Goal: Task Accomplishment & Management: Use online tool/utility

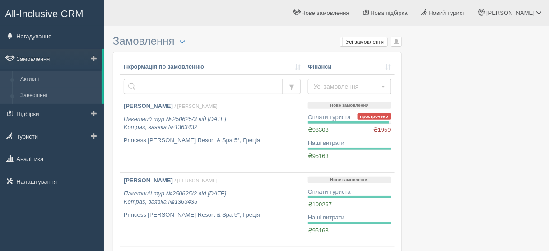
click at [48, 97] on link "Завершені" at bounding box center [58, 96] width 85 height 16
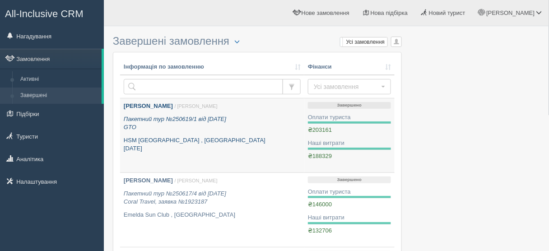
click at [188, 126] on p "Пакетний тур №250619/1 від 19.06.2025 GTO" at bounding box center [212, 123] width 177 height 17
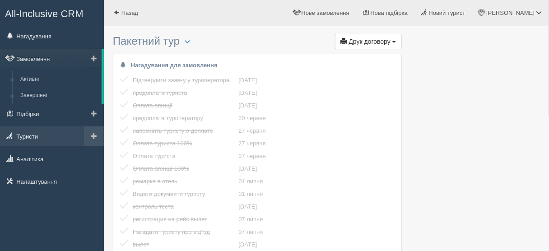
click at [46, 138] on link "Туристи" at bounding box center [52, 136] width 104 height 20
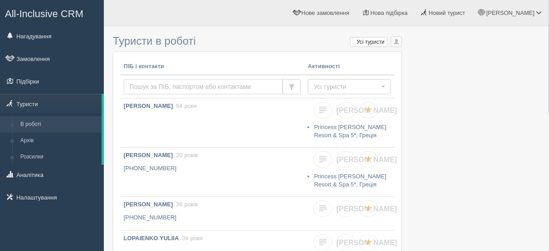
click at [149, 84] on input "text" at bounding box center [203, 86] width 159 height 15
type input "гоголь"
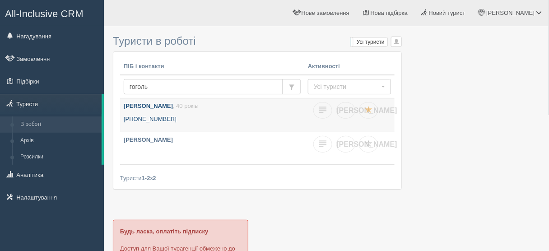
click at [168, 115] on p "[PHONE_NUMBER]" at bounding box center [212, 119] width 177 height 9
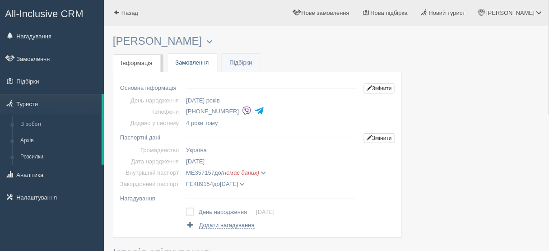
click at [201, 59] on link "Замовлення" at bounding box center [193, 63] width 50 height 19
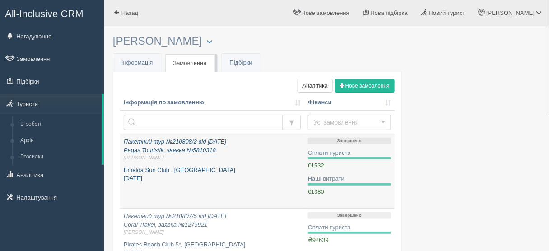
click at [206, 153] on p "Пакетний тур №210808/2 від 08.08.2021 Pegas Touristik, заявка №5810318 Александ…" at bounding box center [212, 150] width 177 height 24
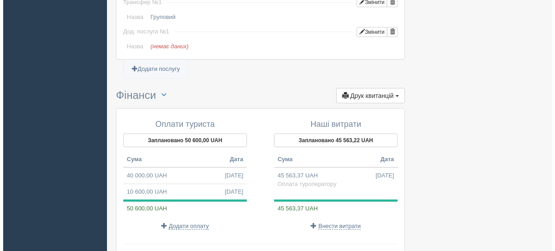
scroll to position [903, 0]
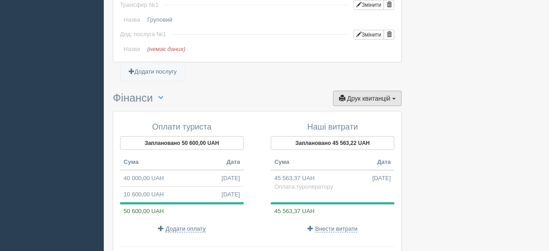
click at [371, 95] on span "Друк квитанцій" at bounding box center [368, 98] width 43 height 7
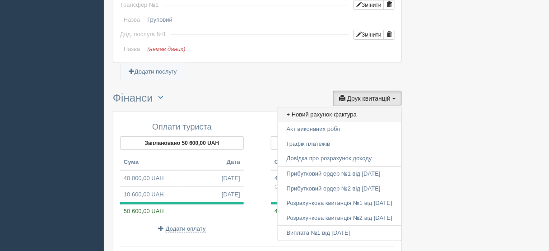
click at [319, 107] on link "+ Новий рахунок-фактура" at bounding box center [340, 114] width 124 height 15
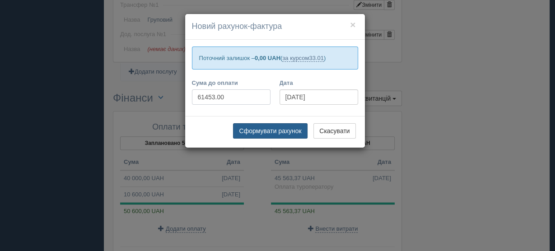
type input "61453.00"
click at [282, 130] on button "Сформувати рахунок" at bounding box center [270, 130] width 74 height 15
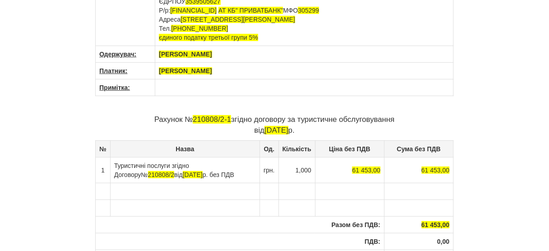
scroll to position [72, 0]
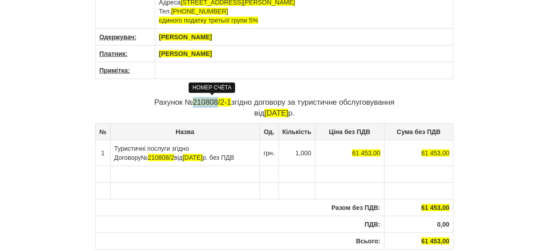
drag, startPoint x: 193, startPoint y: 101, endPoint x: 218, endPoint y: 103, distance: 24.9
click at [218, 103] on span "210808/2-1" at bounding box center [212, 102] width 38 height 9
drag, startPoint x: 222, startPoint y: 101, endPoint x: 231, endPoint y: 102, distance: 8.6
click at [231, 102] on span "250913/2-1" at bounding box center [212, 102] width 38 height 9
drag, startPoint x: 231, startPoint y: 101, endPoint x: 397, endPoint y: 99, distance: 166.7
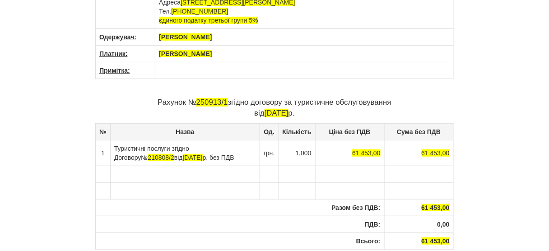
click at [397, 99] on p "Рахунок № 250913/1 згідно договору за туристичне обслуговування від [DATE]" at bounding box center [274, 108] width 359 height 22
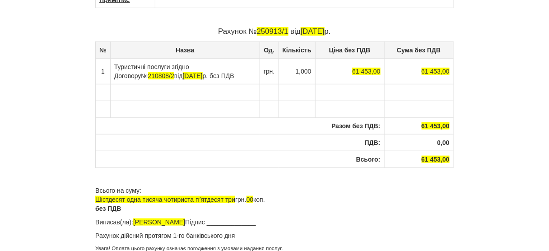
scroll to position [146, 0]
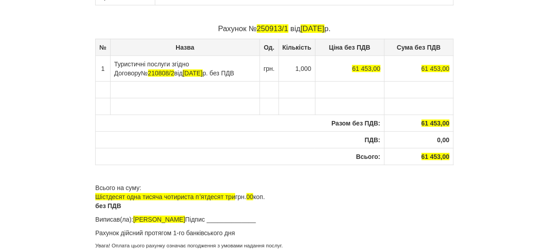
click at [288, 245] on p "Увага! Оплата цього рахунку означає погодження з умовами надання послуг." at bounding box center [274, 246] width 359 height 8
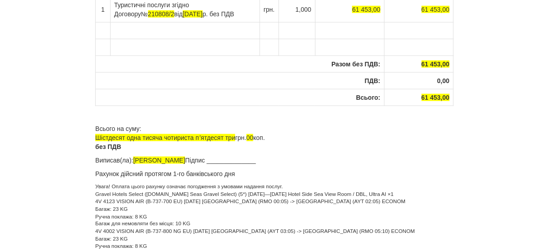
scroll to position [257, 0]
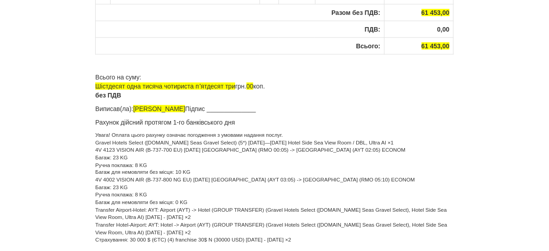
drag, startPoint x: 156, startPoint y: 159, endPoint x: 193, endPoint y: 169, distance: 38.7
click at [193, 169] on p "Увага! Оплата цього рахунку означає погодження з умовами надання послуг. Gravel…" at bounding box center [274, 214] width 359 height 166
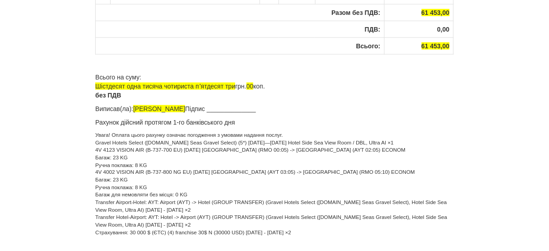
click at [354, 147] on p "Увага! Оплата цього рахунку означає погодження з умовами надання послуг. Gravel…" at bounding box center [274, 210] width 359 height 158
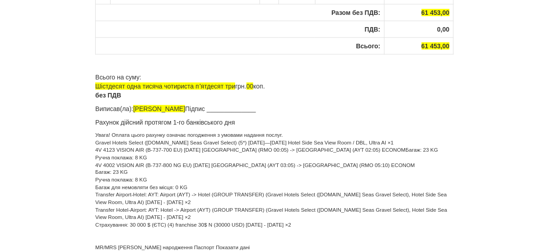
drag, startPoint x: 153, startPoint y: 156, endPoint x: 96, endPoint y: 152, distance: 57.0
click at [96, 152] on p "Увага! Оплата цього рахунку означає погодження з умовами надання послуг. Gravel…" at bounding box center [274, 206] width 359 height 150
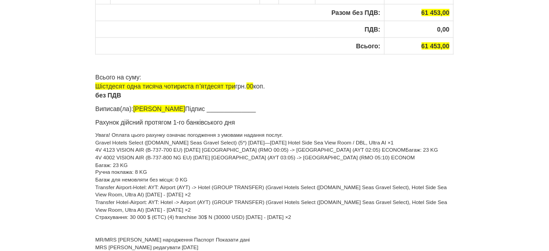
click at [365, 156] on p "Увага! Оплата цього рахунку означає погодження з умовами надання послуг. Gravel…" at bounding box center [274, 202] width 359 height 143
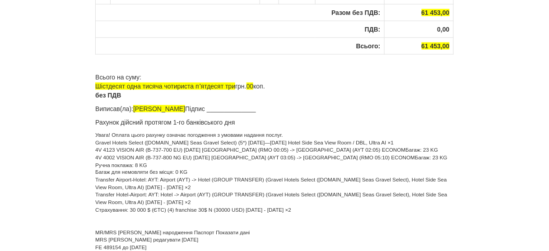
drag, startPoint x: 193, startPoint y: 169, endPoint x: 95, endPoint y: 163, distance: 98.2
click at [95, 163] on p "Увага! Оплата цього рахунку означає погодження з умовами надання послуг. Gravel…" at bounding box center [274, 198] width 359 height 135
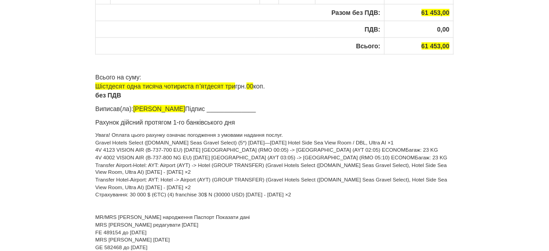
scroll to position [259, 0]
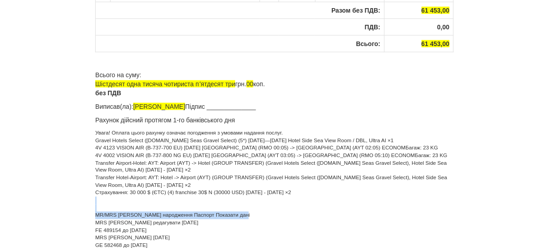
drag, startPoint x: 98, startPoint y: 201, endPoint x: 230, endPoint y: 211, distance: 132.2
click at [230, 211] on p "Увага! Оплата цього рахунку означає погодження з умовами надання послуг. Gravel…" at bounding box center [274, 189] width 359 height 121
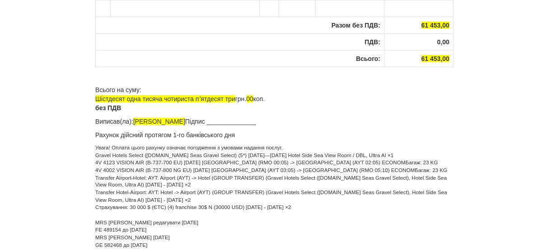
click at [203, 220] on p "Увага! Оплата цього рахунку означає погодження з умовами надання послуг. Gravel…" at bounding box center [274, 196] width 359 height 105
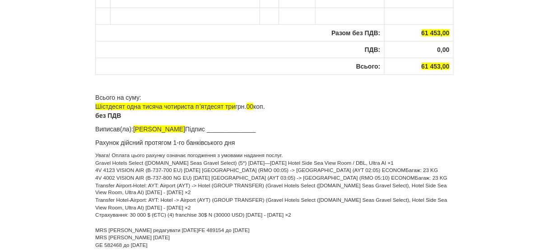
click at [141, 220] on p "Увага! Оплата цього рахунку означає погодження з умовами надання послуг. Gravel…" at bounding box center [274, 201] width 359 height 98
click at [237, 236] on p "Увага! Оплата цього рахунку означає погодження з умовами надання послуг. Gravel…" at bounding box center [274, 201] width 359 height 98
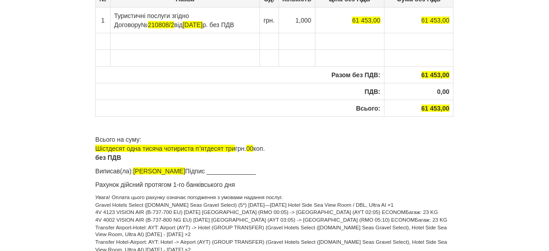
scroll to position [192, 0]
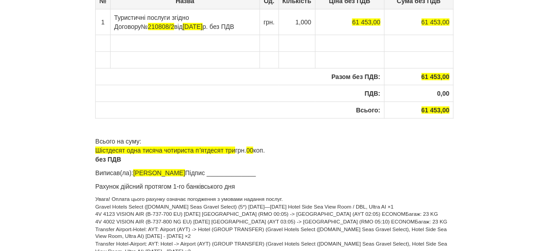
drag, startPoint x: 306, startPoint y: 171, endPoint x: 231, endPoint y: 171, distance: 74.5
click at [231, 171] on p "Виписав(ла): Браткова Анастасія Андріївна Підпис ______________" at bounding box center [274, 172] width 359 height 9
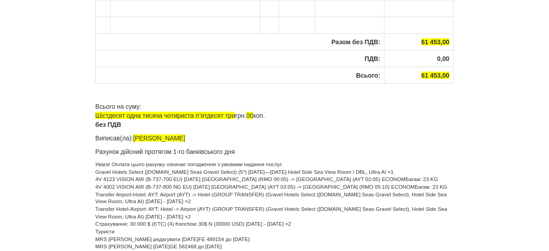
scroll to position [229, 0]
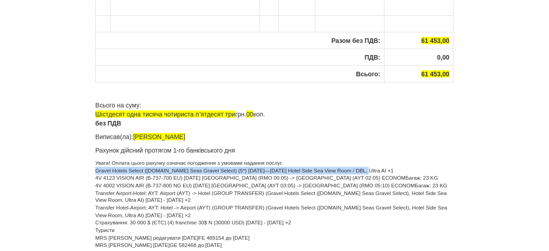
drag, startPoint x: 366, startPoint y: 167, endPoint x: 95, endPoint y: 168, distance: 271.0
click at [95, 168] on div "× Деякі поля не заповнено Ми підсвітили порожні поля червоним кольором. Ви може…" at bounding box center [274, 12] width 528 height 483
copy p "Gravel Hotels Select (ex.Seven Seas Gravel Select) (5*) 13.10.2025—19.10.2025 H…"
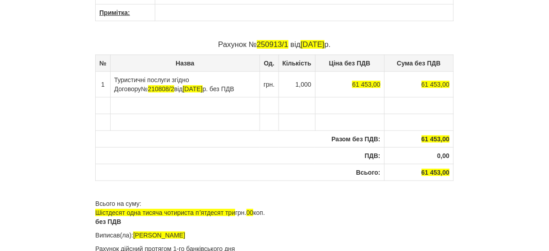
scroll to position [120, 0]
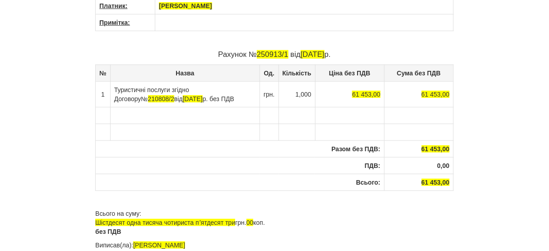
drag, startPoint x: 228, startPoint y: 96, endPoint x: 168, endPoint y: 89, distance: 59.5
click at [168, 89] on td "Туристичні послуги згідно Договору № 210808/2 від 08.08.2021 р. без ПДВ" at bounding box center [184, 94] width 149 height 26
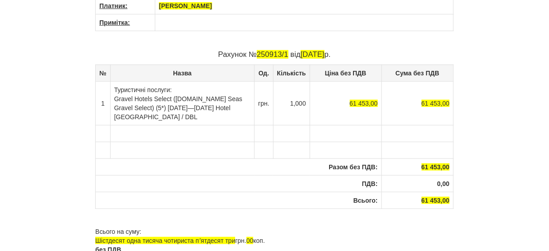
click at [121, 96] on td "Туристичні послуги: Gravel Hotels Select (ex.Seven Seas Gravel Select) (5*) 13.…" at bounding box center [182, 103] width 144 height 44
click at [196, 116] on td "Туристичні послуги: Gravel Hotels Select (ex.Seven Seas Gravel Select) (5*) 13.…" at bounding box center [182, 103] width 144 height 44
click at [191, 116] on td "Туристичні послуги: Gravel Hotels Select (ex.Seven Seas Gravel Select) (5*) 13.…" at bounding box center [182, 103] width 144 height 44
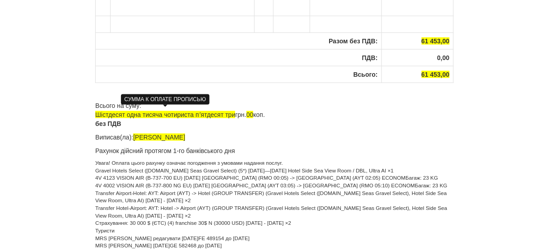
scroll to position [274, 0]
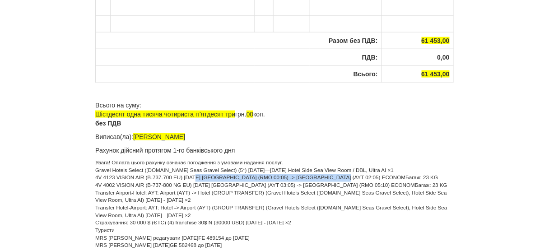
drag, startPoint x: 184, startPoint y: 175, endPoint x: 320, endPoint y: 173, distance: 136.4
click at [320, 173] on p "Увага! Оплата цього рахунку означає погодження з умовами надання послуг. Gravel…" at bounding box center [274, 204] width 359 height 90
copy p "Gravel Hotels Select (ex.Seven Seas Gravel Select"
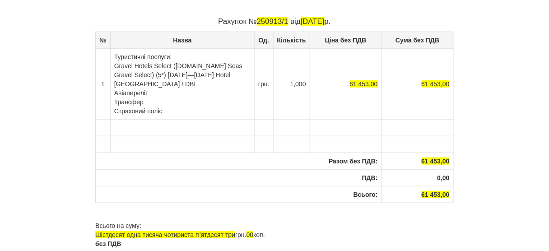
scroll to position [129, 0]
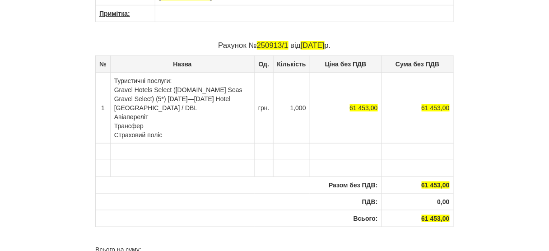
click at [159, 116] on td "Туристичні послуги: Gravel Hotels Select (ex.Seven Seas Gravel Select) (5*) 13.…" at bounding box center [182, 107] width 144 height 71
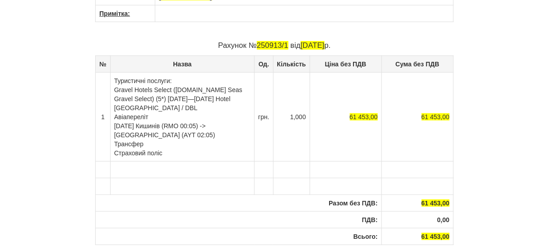
click at [149, 115] on td "Туристичні послуги: Gravel Hotels Select (ex.Seven Seas Gravel Select) (5*) 13.…" at bounding box center [182, 116] width 144 height 89
click at [113, 122] on td "Туристичні послуги: Gravel Hotels Select (ex.Seven Seas Gravel Select) (5*) 13.…" at bounding box center [182, 116] width 144 height 89
drag, startPoint x: 175, startPoint y: 124, endPoint x: 192, endPoint y: 124, distance: 17.6
click at [192, 124] on td "Туристичні послуги: Gravel Hotels Select (ex.Seven Seas Gravel Select) (5*) 13.…" at bounding box center [182, 116] width 144 height 89
drag, startPoint x: 229, startPoint y: 124, endPoint x: 241, endPoint y: 125, distance: 11.8
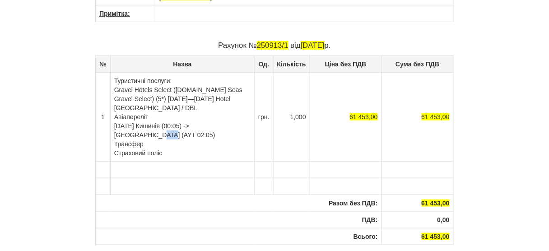
click at [241, 125] on td "Туристичні послуги: Gravel Hotels Select (ex.Seven Seas Gravel Select) (5*) 13.…" at bounding box center [182, 116] width 144 height 89
click at [198, 125] on td "Туристичні послуги: Gravel Hotels Select (ex.Seven Seas Gravel Select) (5*) 13.…" at bounding box center [182, 116] width 144 height 89
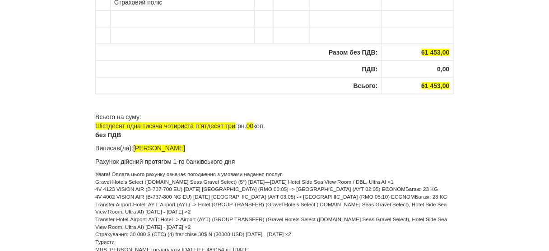
scroll to position [292, 0]
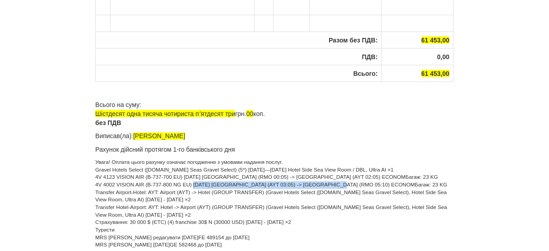
drag, startPoint x: 194, startPoint y: 182, endPoint x: 330, endPoint y: 182, distance: 135.5
click at [330, 182] on p "Увага! Оплата цього рахунку означає погодження з умовами надання послуг. Gravel…" at bounding box center [274, 204] width 359 height 90
copy p "20.10.2025 Анталія (AYT 03:05) -> Кишинів (RMO 05:10)"
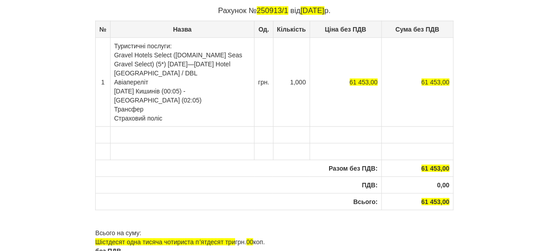
scroll to position [148, 0]
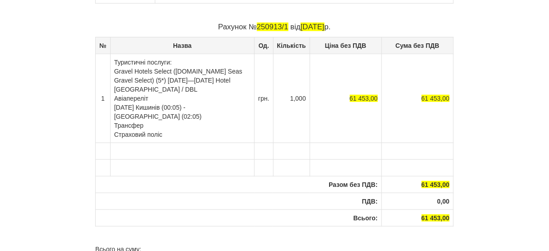
click at [126, 114] on td "Туристичні послуги: Gravel Hotels Select (ex.Seven Seas Gravel Select) (5*) 13.…" at bounding box center [182, 98] width 144 height 89
click at [114, 112] on td "Туристичні послуги: Gravel Hotels Select (ex.Seven Seas Gravel Select) (5*) 13.…" at bounding box center [182, 98] width 144 height 89
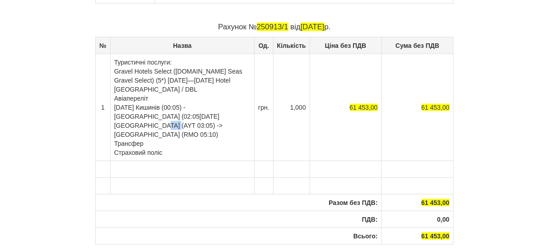
drag, startPoint x: 173, startPoint y: 115, endPoint x: 187, endPoint y: 114, distance: 14.5
click at [188, 114] on td "Туристичні послуги: Gravel Hotels Select (ex.Seven Seas Gravel Select) (5*) 13.…" at bounding box center [182, 107] width 144 height 107
click at [196, 114] on td "Туристичні послуги: Gravel Hotels Select (ex.Seven Seas Gravel Select) (5*) 13.…" at bounding box center [182, 107] width 144 height 107
drag, startPoint x: 225, startPoint y: 114, endPoint x: 243, endPoint y: 115, distance: 18.1
click at [243, 115] on td "Туристичні послуги: Gravel Hotels Select (ex.Seven Seas Gravel Select) (5*) 13.…" at bounding box center [182, 107] width 144 height 107
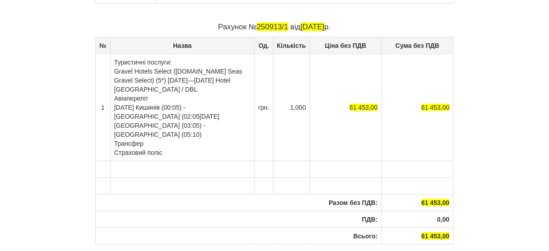
click at [126, 121] on td "Туристичні послуги: Gravel Hotels Select (ex.Seven Seas Gravel Select) (5*) 13.…" at bounding box center [182, 107] width 144 height 107
click at [112, 122] on td "Туристичні послуги: Gravel Hotels Select (ex.Seven Seas Gravel Select) (5*) 13.…" at bounding box center [182, 107] width 144 height 107
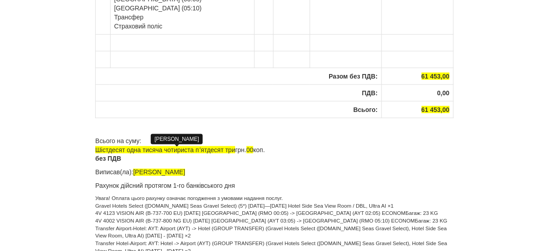
scroll to position [292, 0]
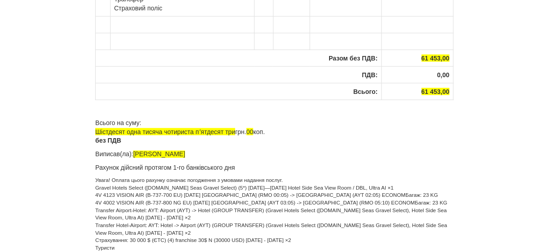
click at [294, 242] on p "Увага! Оплата цього рахунку означає погодження з умовами надання послуг. Gravel…" at bounding box center [274, 222] width 359 height 90
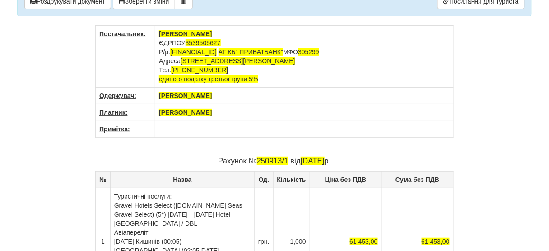
scroll to position [0, 0]
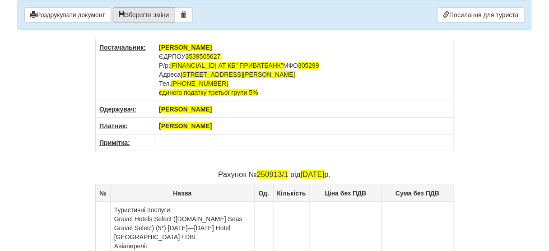
click at [161, 12] on button "Зберегти зміни" at bounding box center [144, 14] width 62 height 15
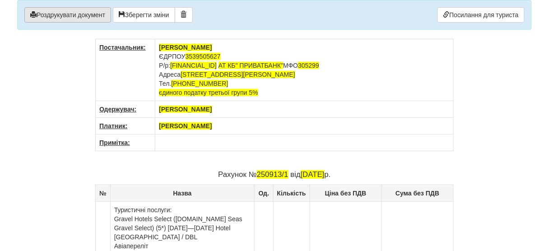
click at [98, 13] on button "Роздрукувати документ" at bounding box center [67, 14] width 87 height 15
